Goal: Find specific page/section: Find specific page/section

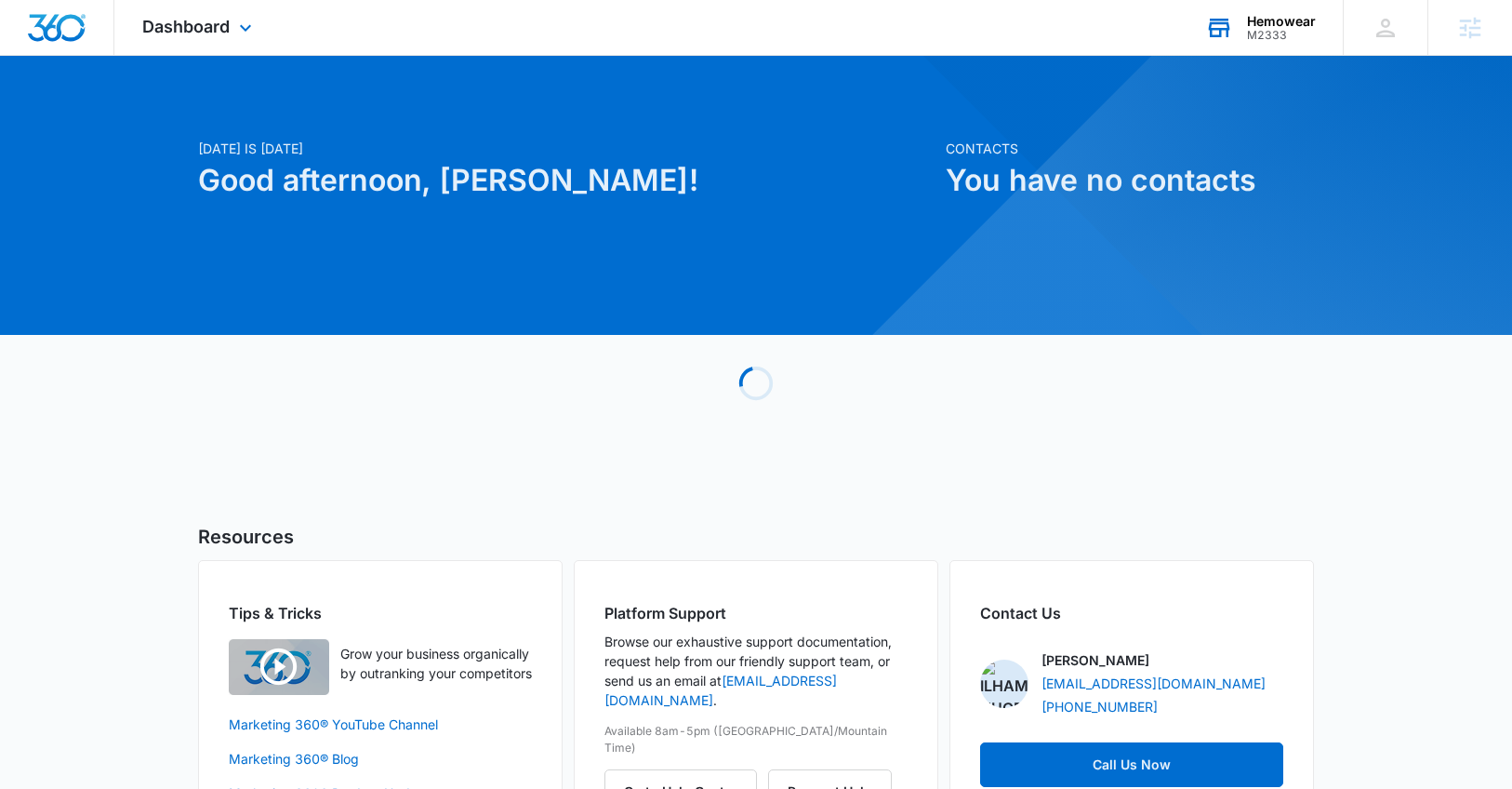
click at [1224, 32] on icon at bounding box center [1219, 28] width 28 height 28
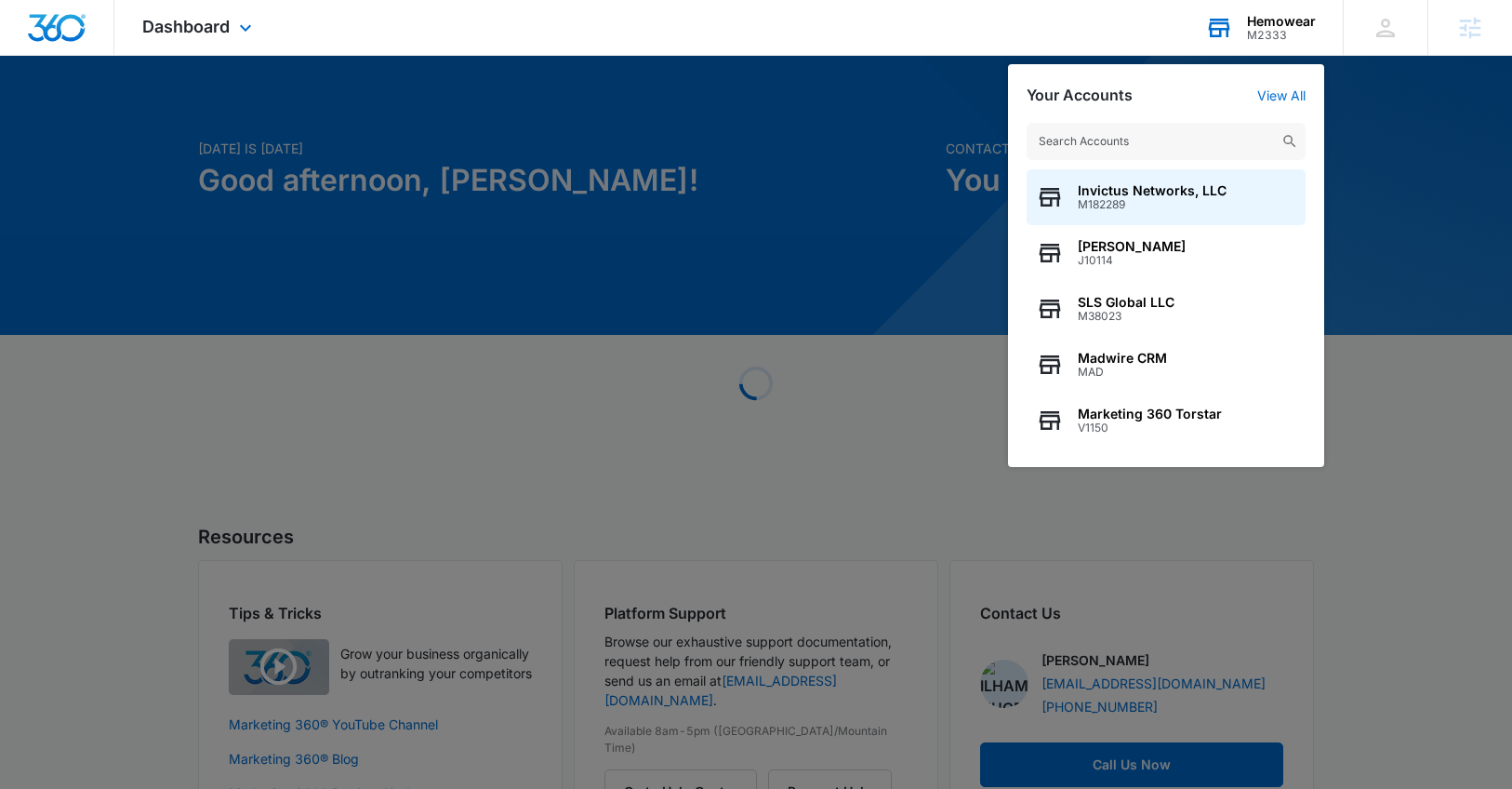
click at [1119, 152] on input "text" at bounding box center [1167, 141] width 279 height 37
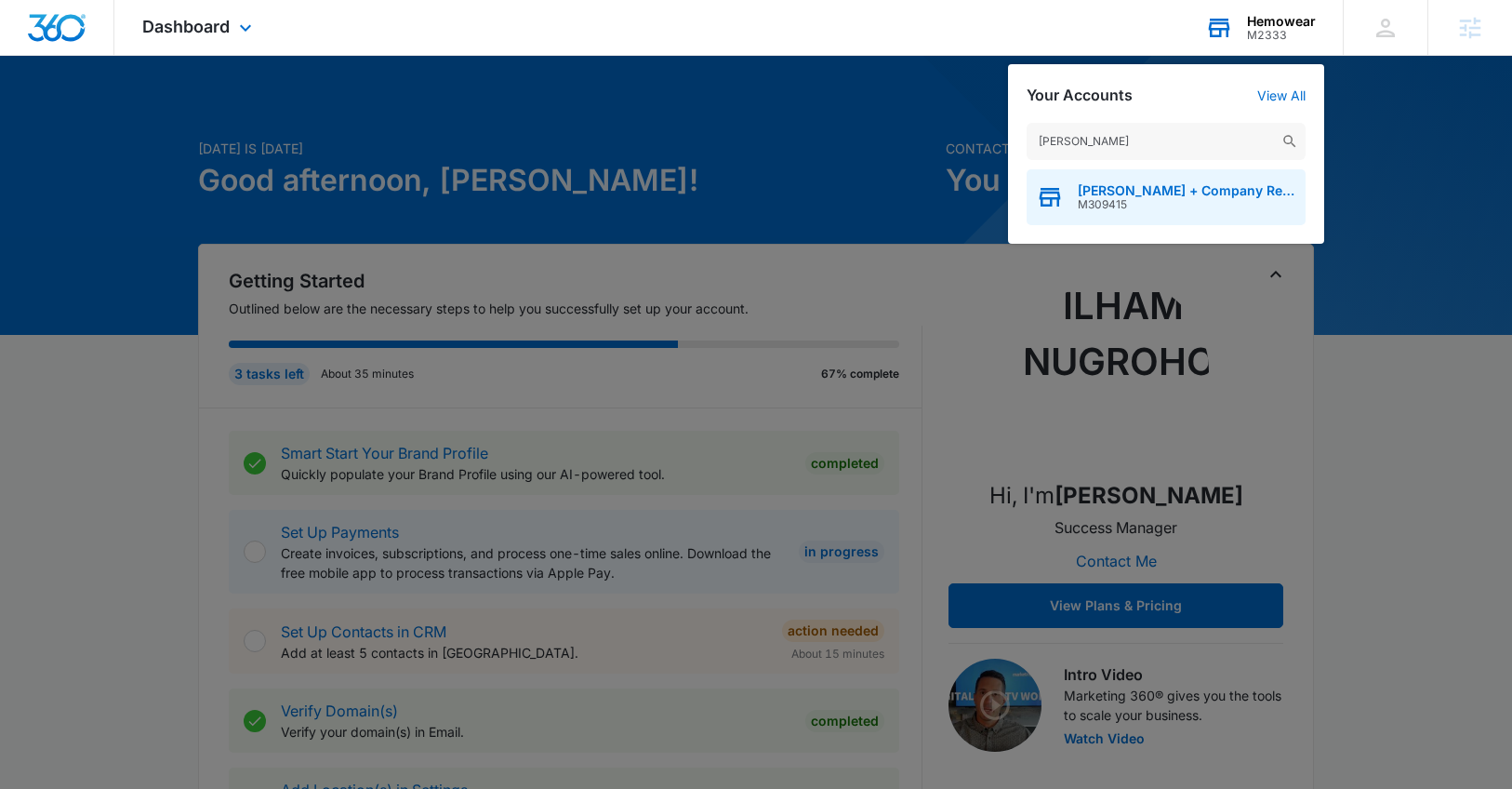
type input "[PERSON_NAME]"
click at [1111, 185] on span "[PERSON_NAME] + Company Real Estate Group" at bounding box center [1186, 191] width 218 height 15
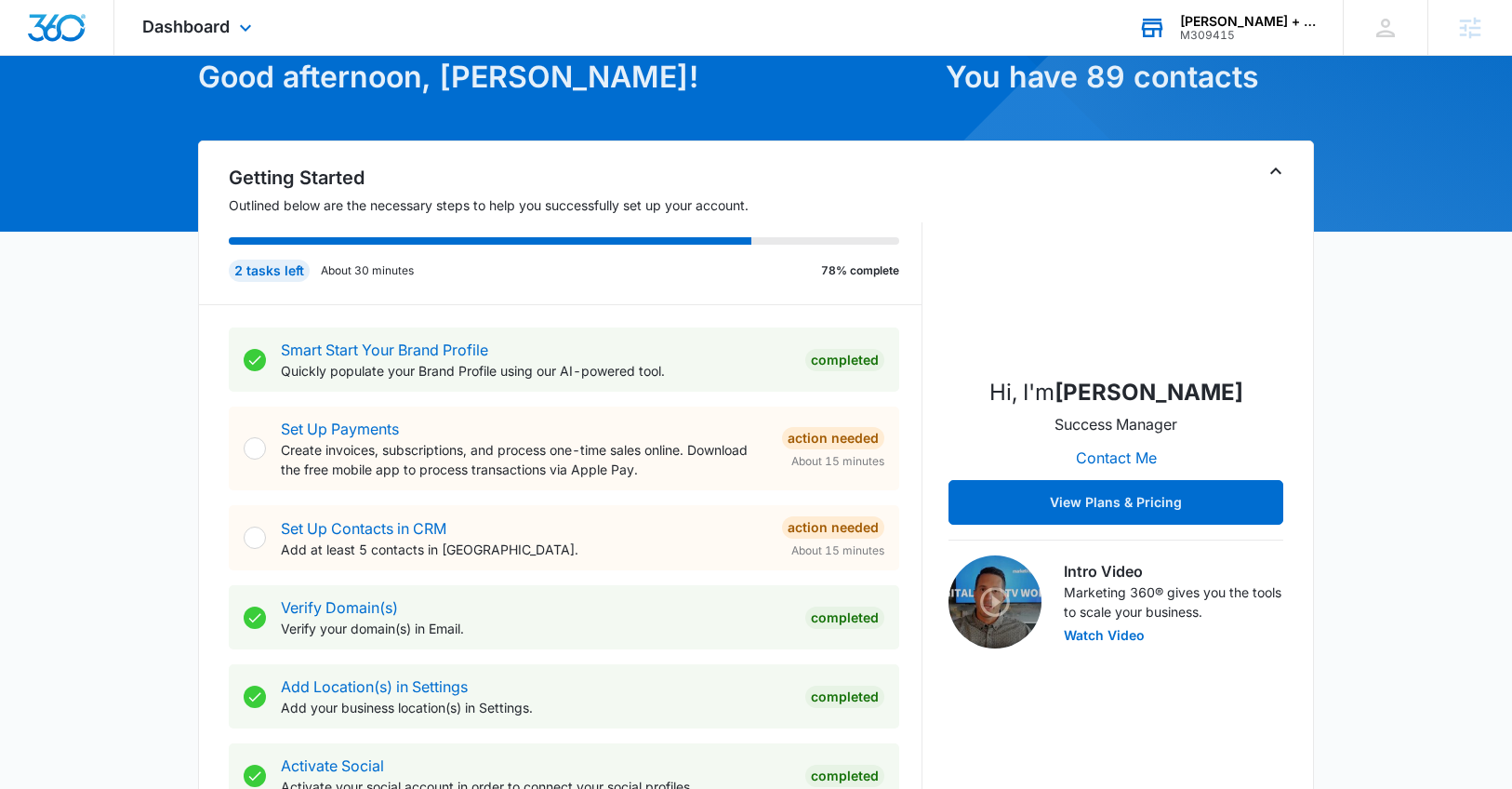
scroll to position [109, 0]
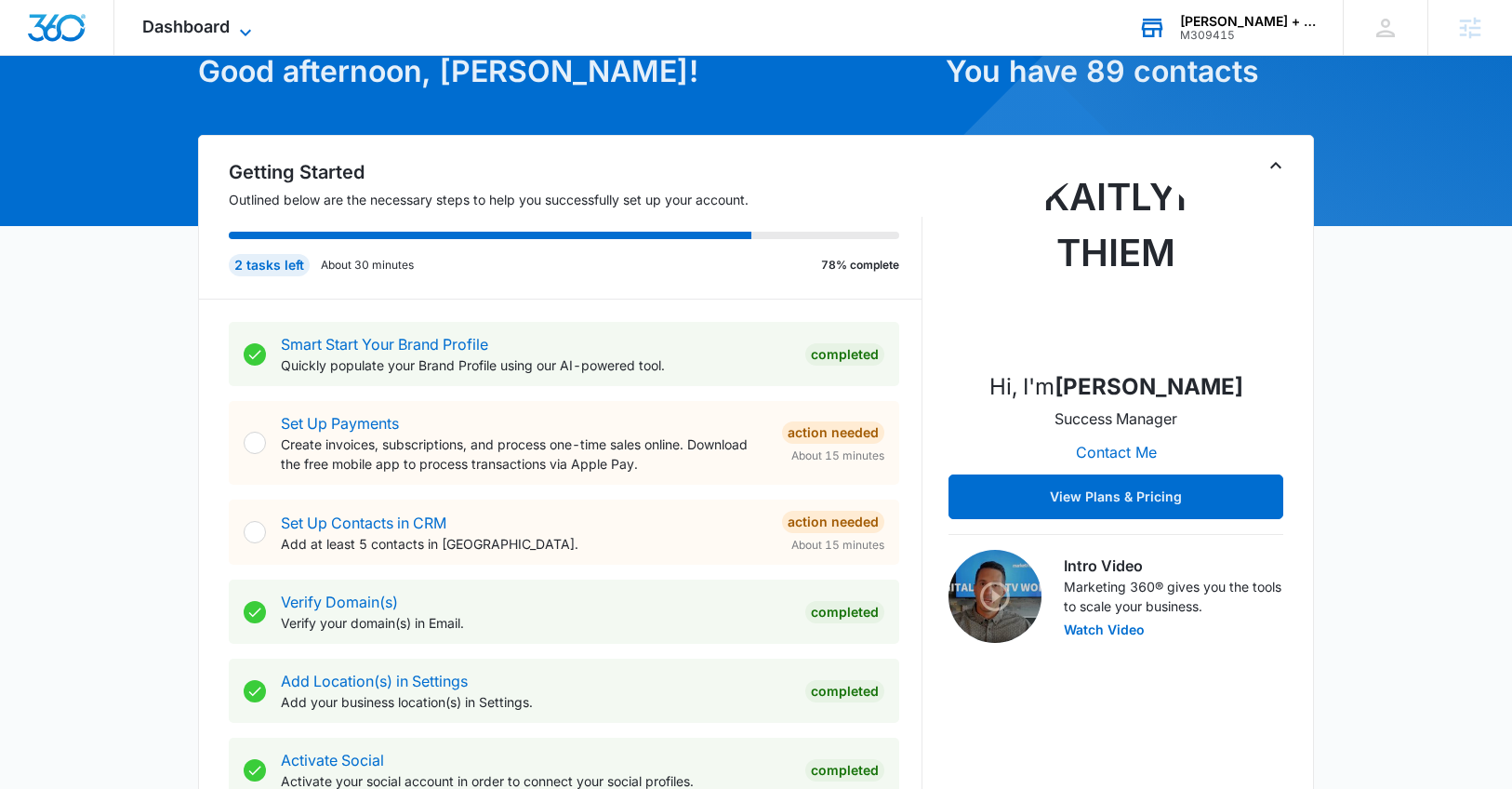
click at [185, 27] on span "Dashboard" at bounding box center [186, 27] width 87 height 20
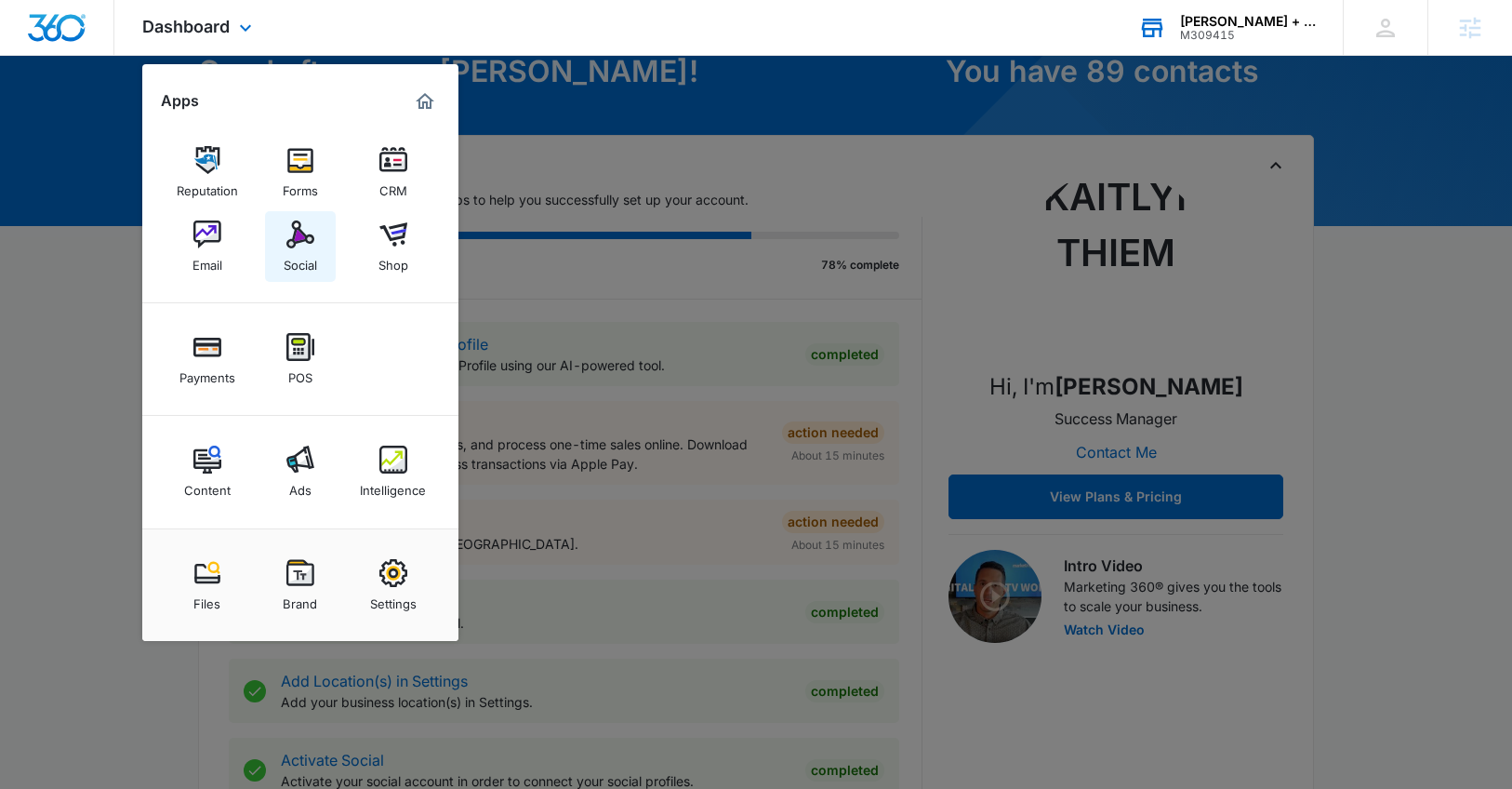
click at [310, 251] on div "Social" at bounding box center [300, 260] width 33 height 24
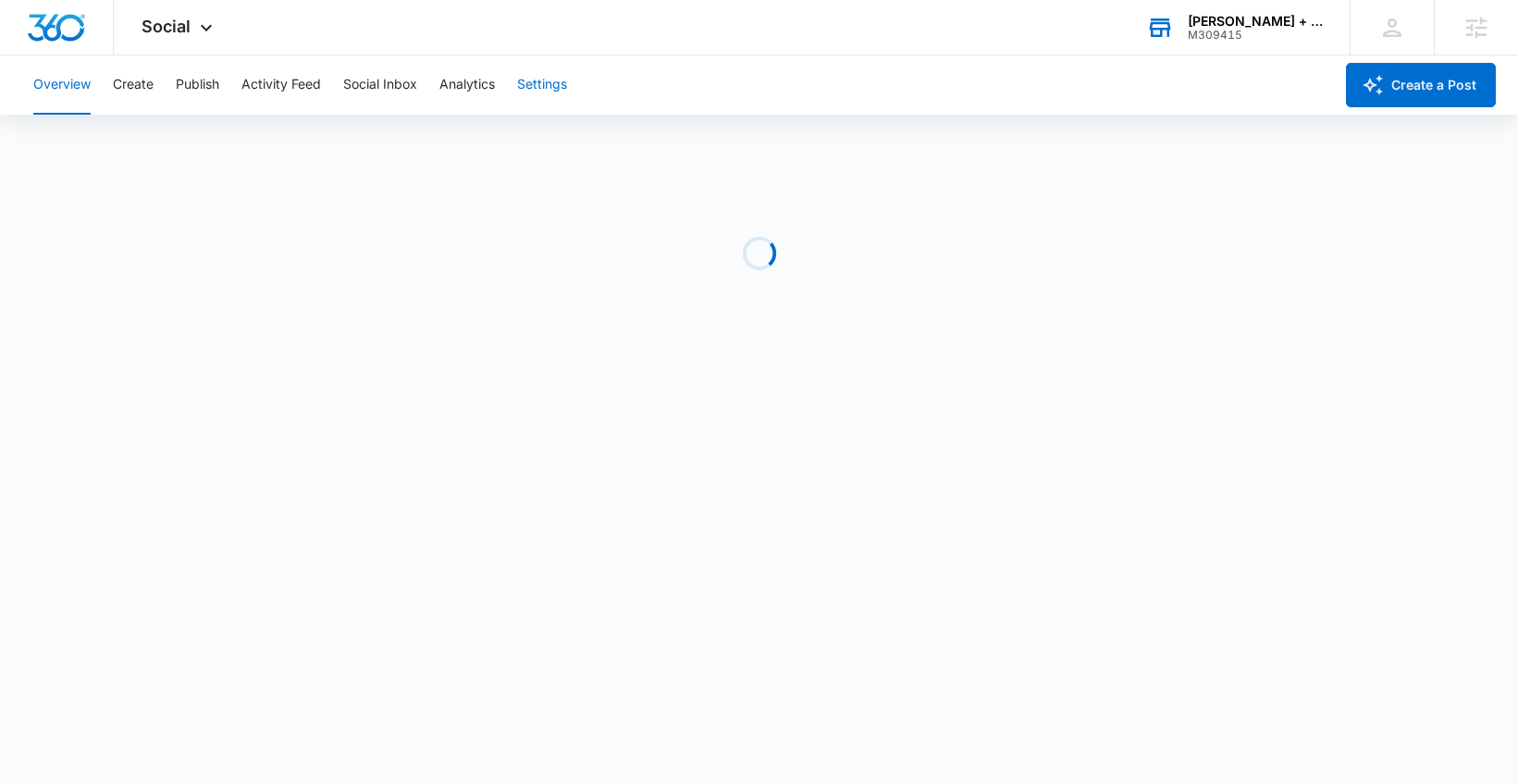
click at [554, 90] on button "Settings" at bounding box center [542, 85] width 50 height 59
